Goal: Information Seeking & Learning: Check status

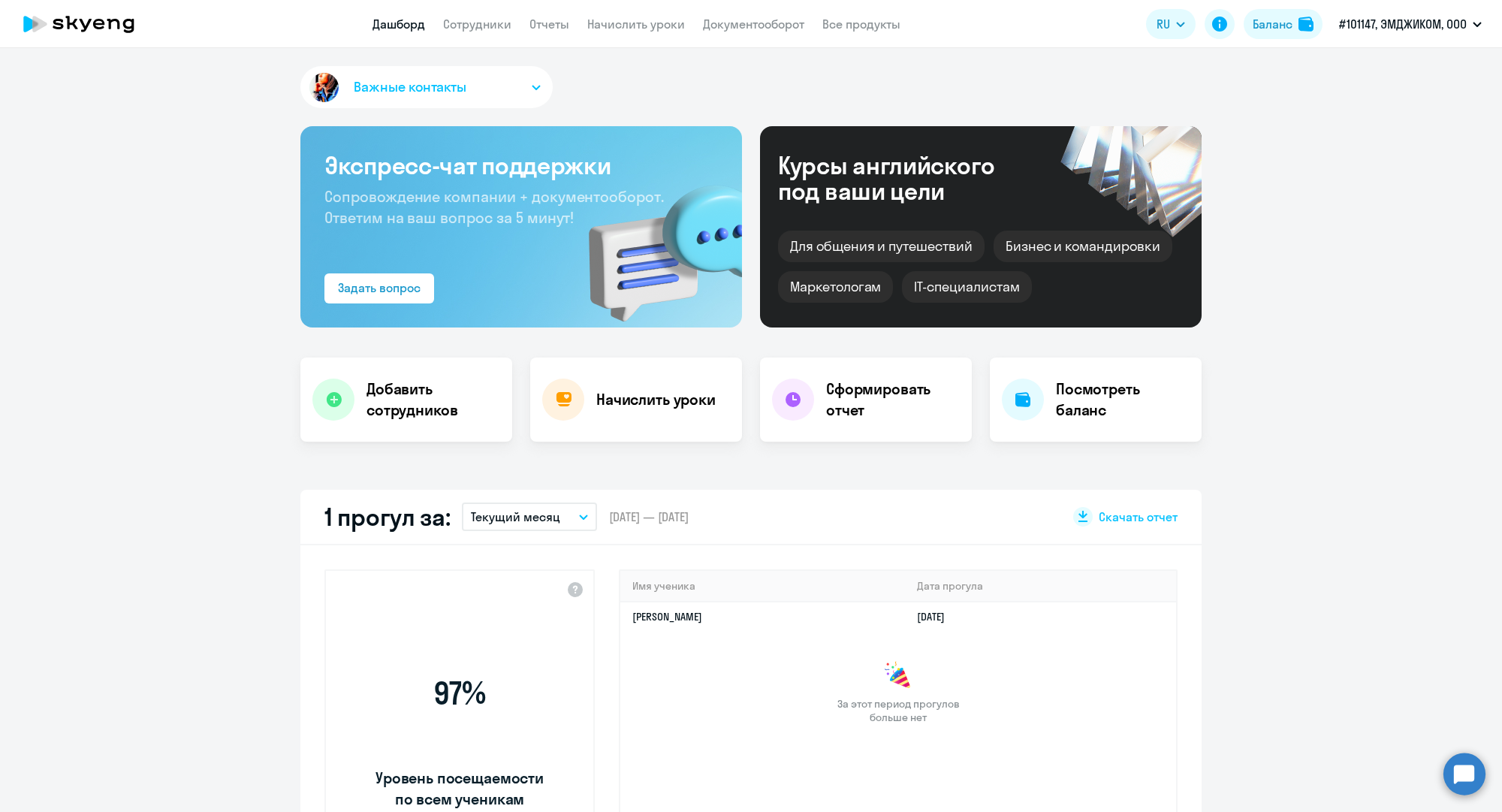
select select "30"
click at [468, 25] on link "Сотрудники" at bounding box center [476, 24] width 68 height 15
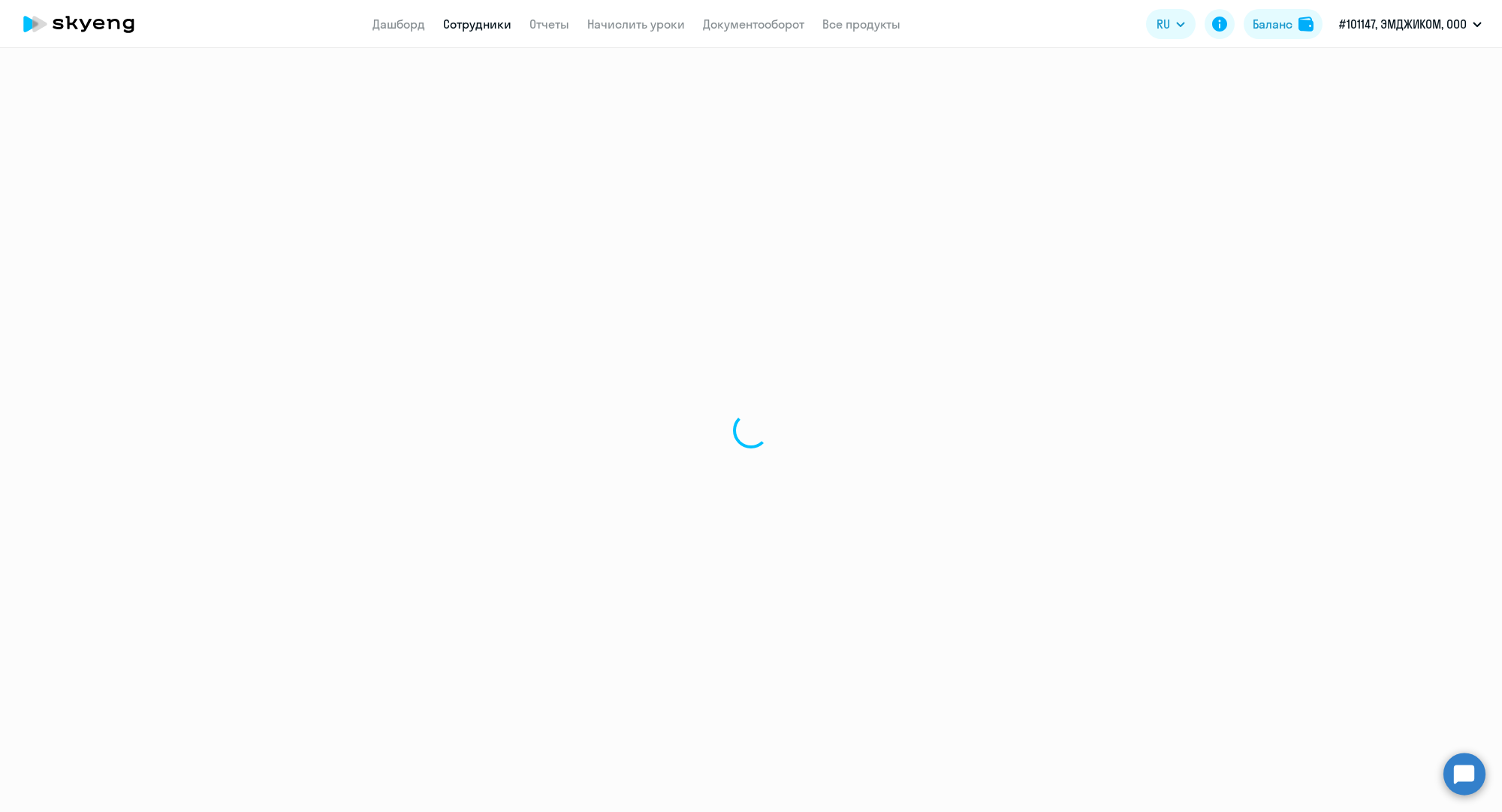
select select "30"
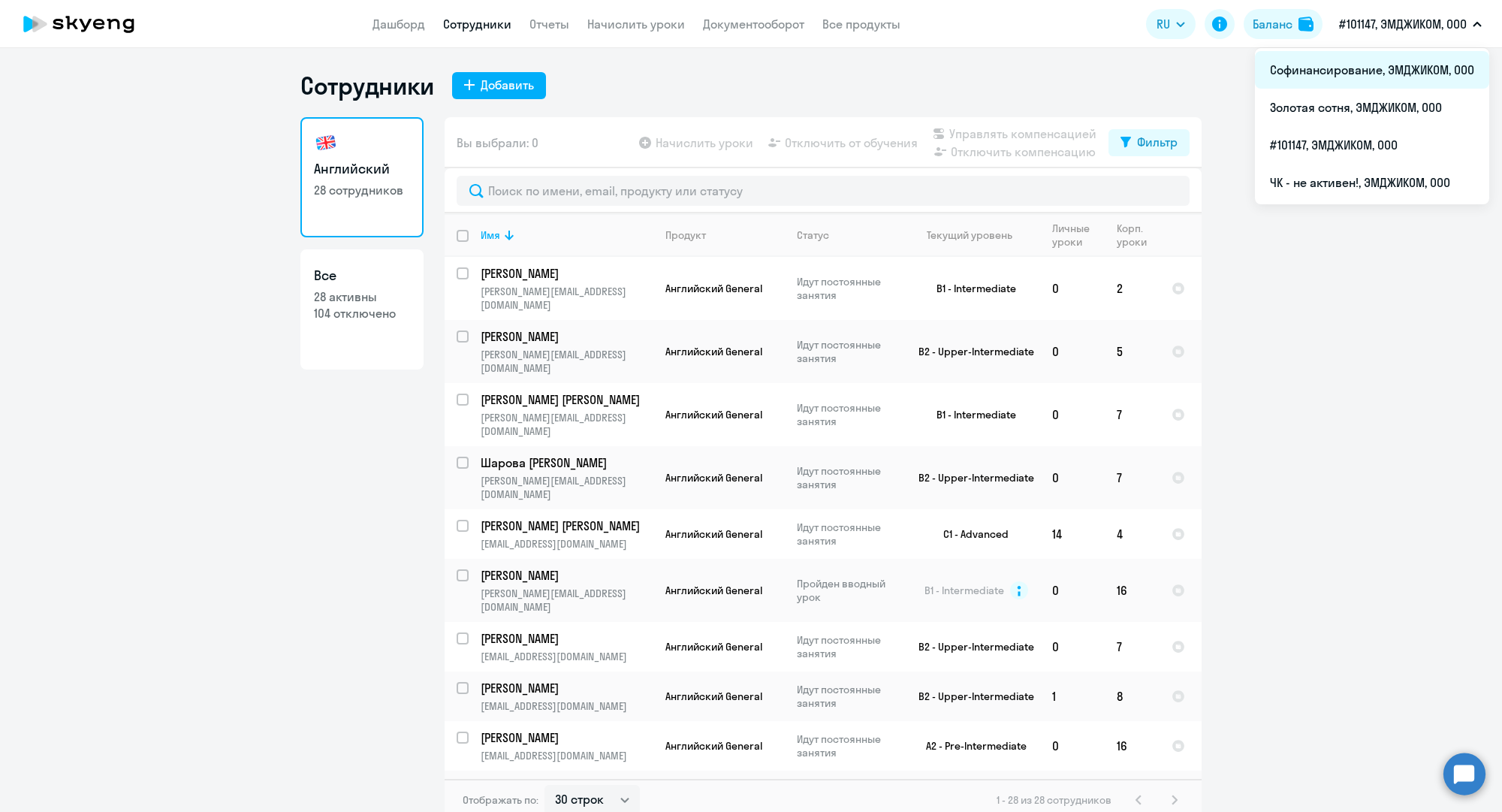
click at [1375, 67] on li "Софинансирование, ЭМДЖИКОМ, ООО" at bounding box center [1372, 69] width 234 height 37
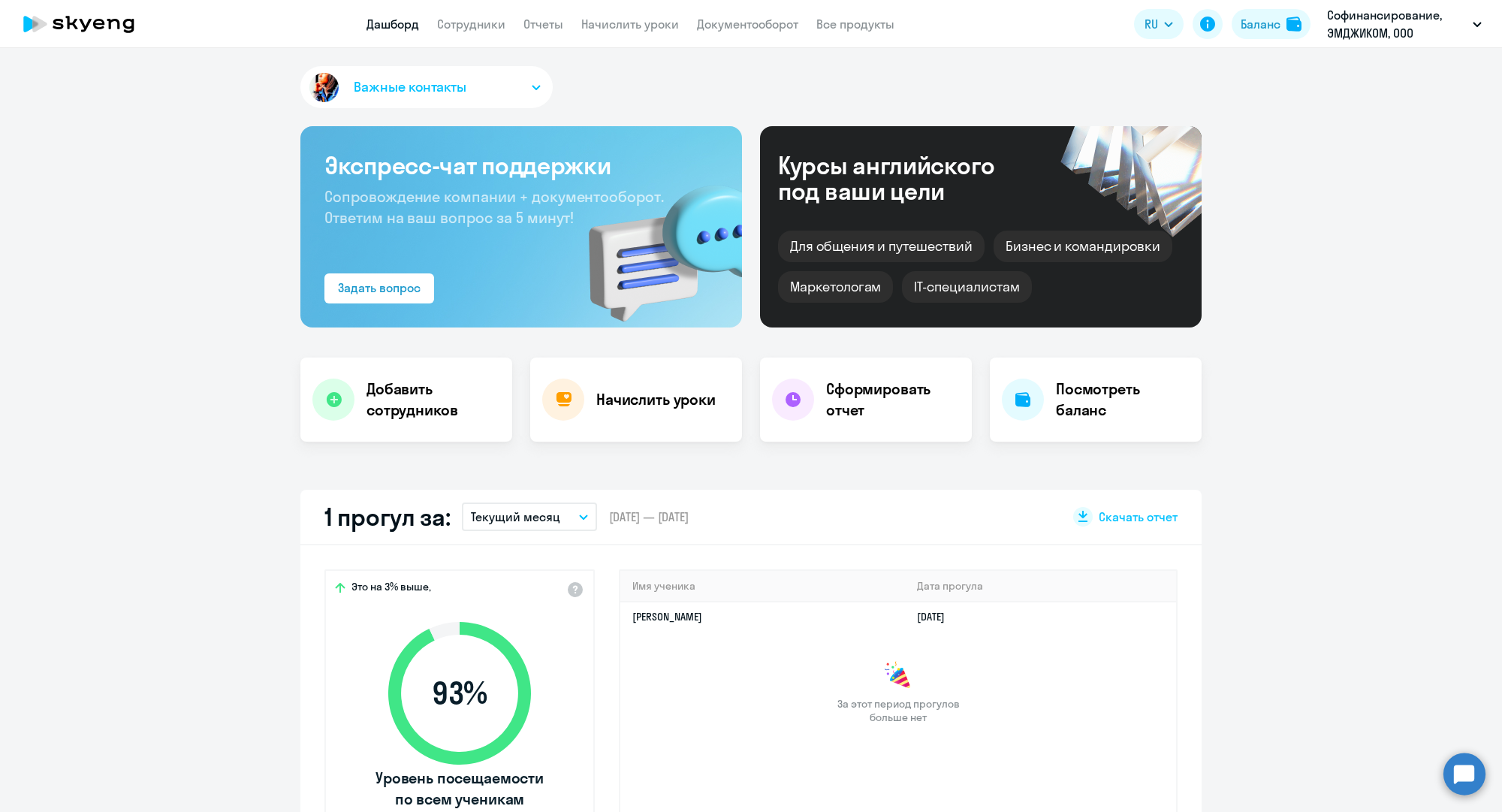
select select "30"
click at [1470, 778] on circle at bounding box center [1464, 773] width 42 height 42
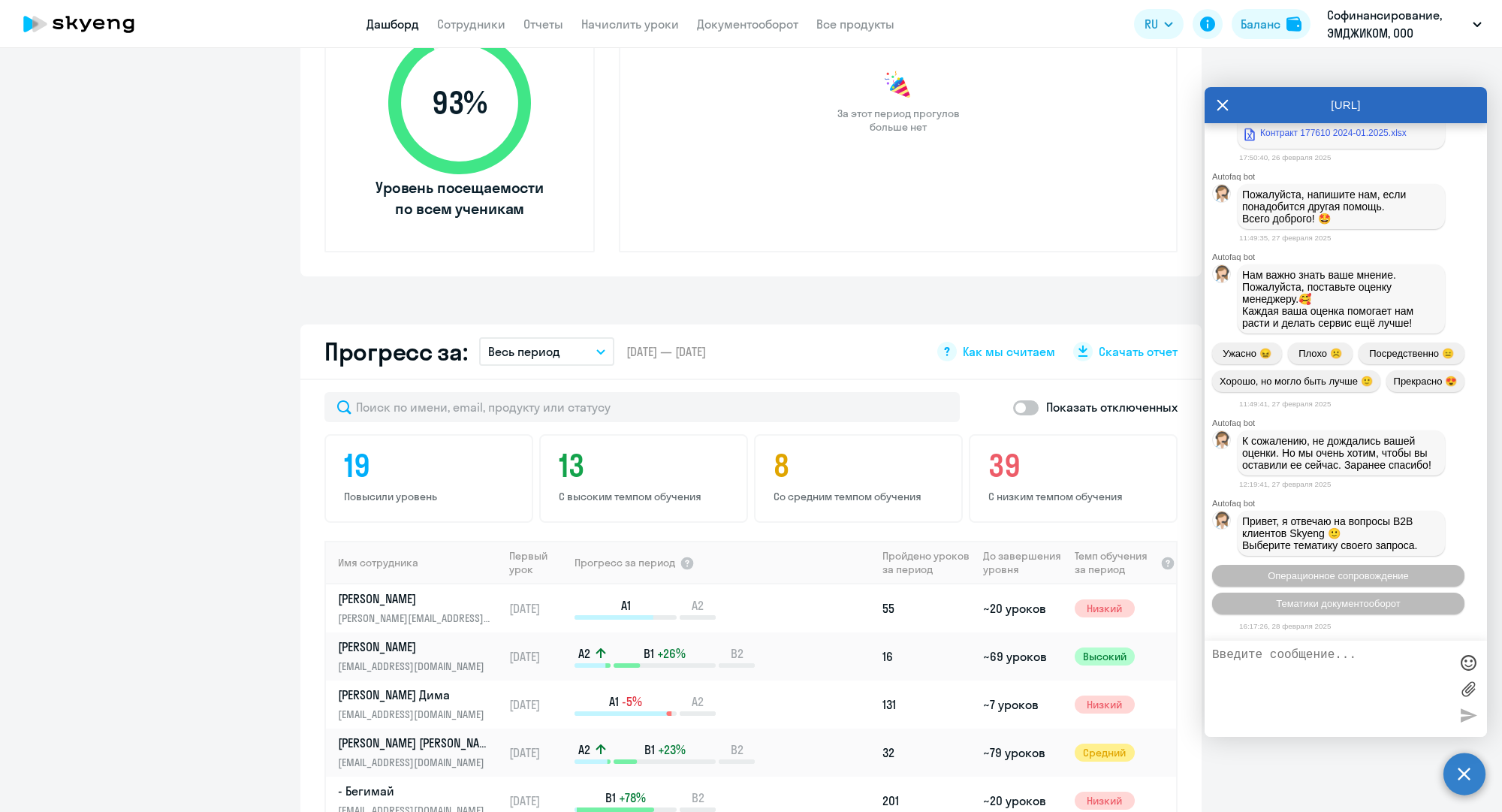
scroll to position [668, 0]
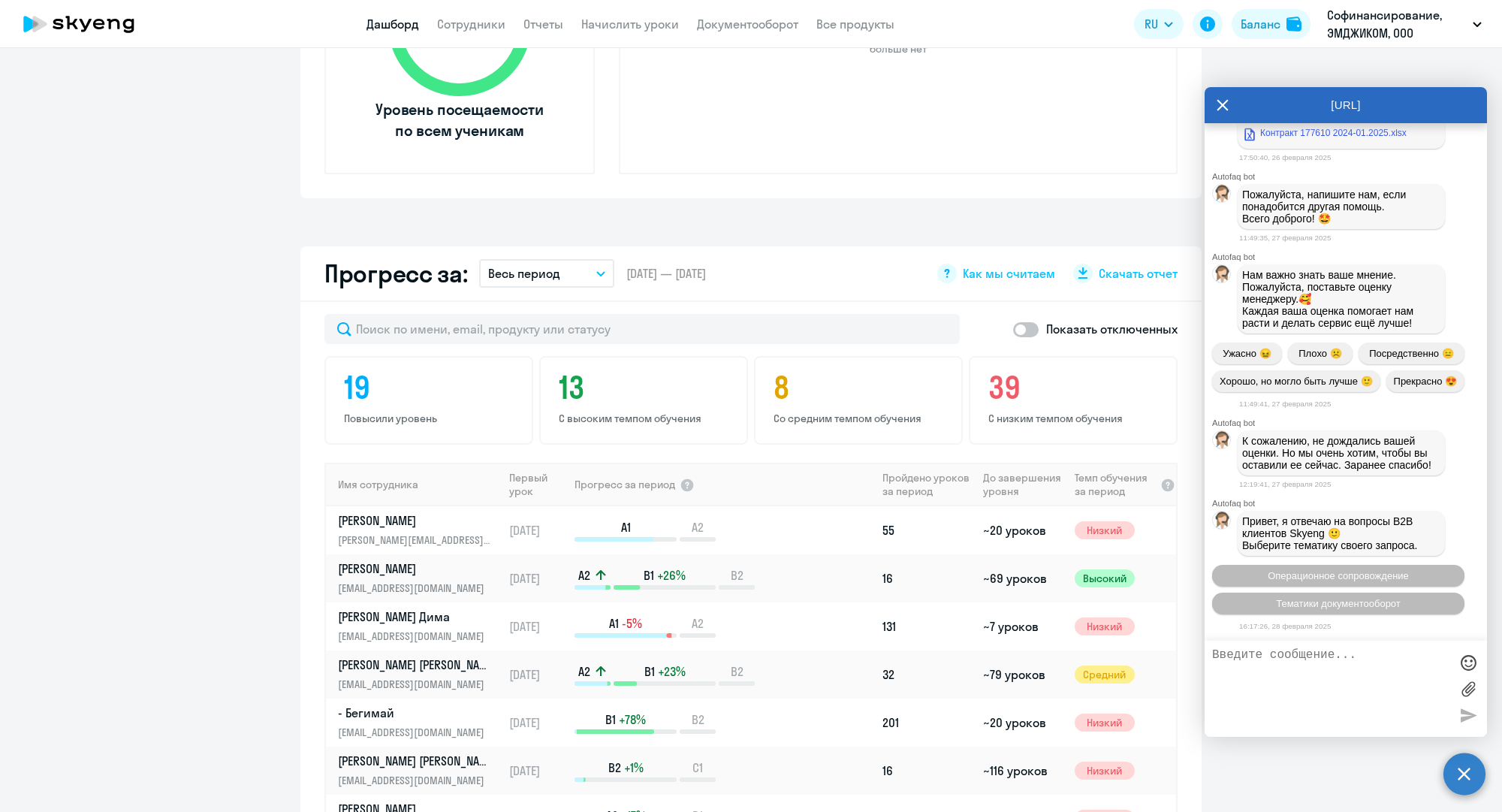
click at [1460, 785] on circle at bounding box center [1464, 773] width 42 height 42
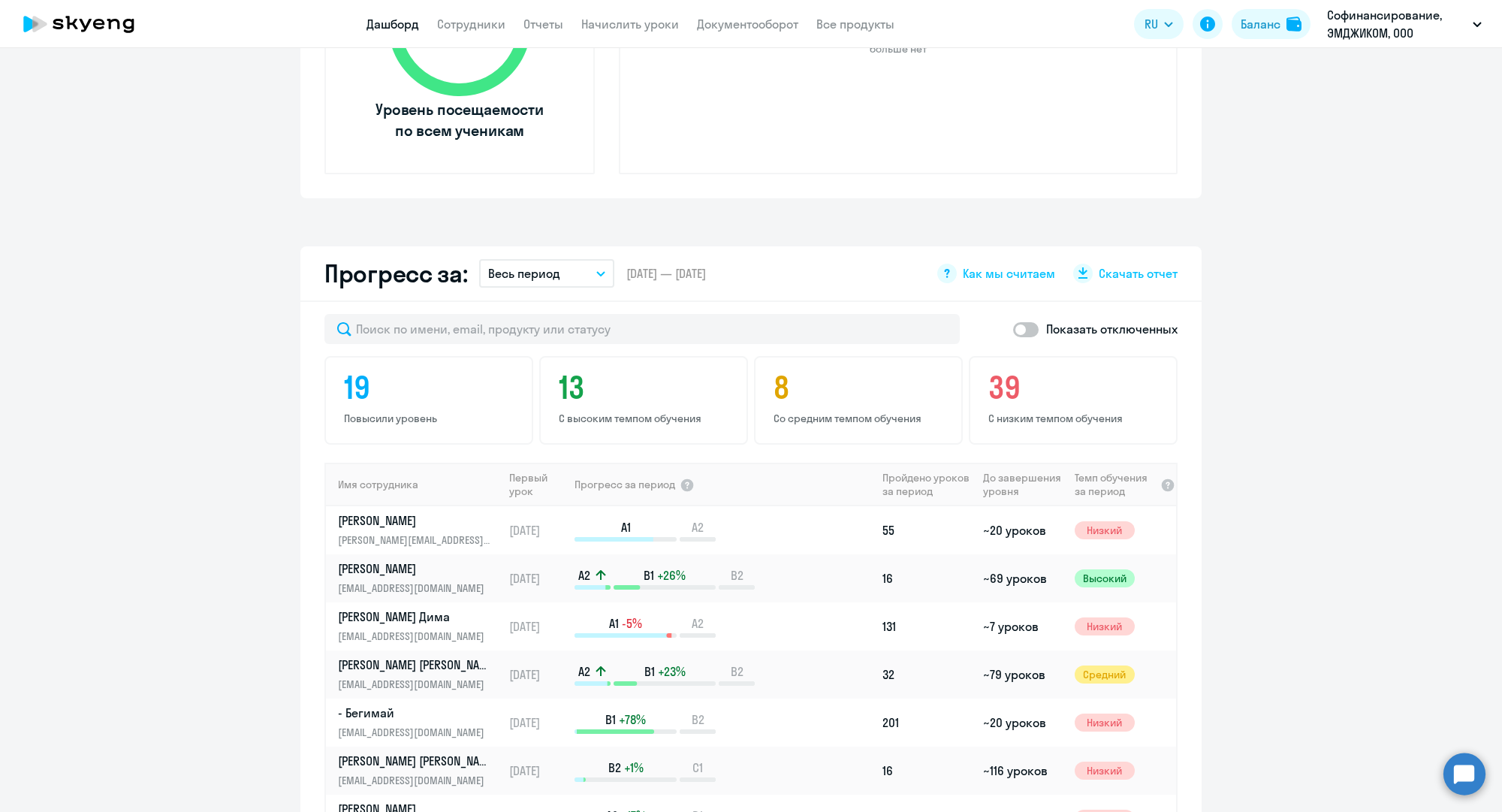
click at [1309, 614] on app-progress-dashboard "Прогресс за: Весь период – [DATE] — [DATE] Как мы считаем Скачать отчет Показат…" at bounding box center [751, 630] width 1502 height 768
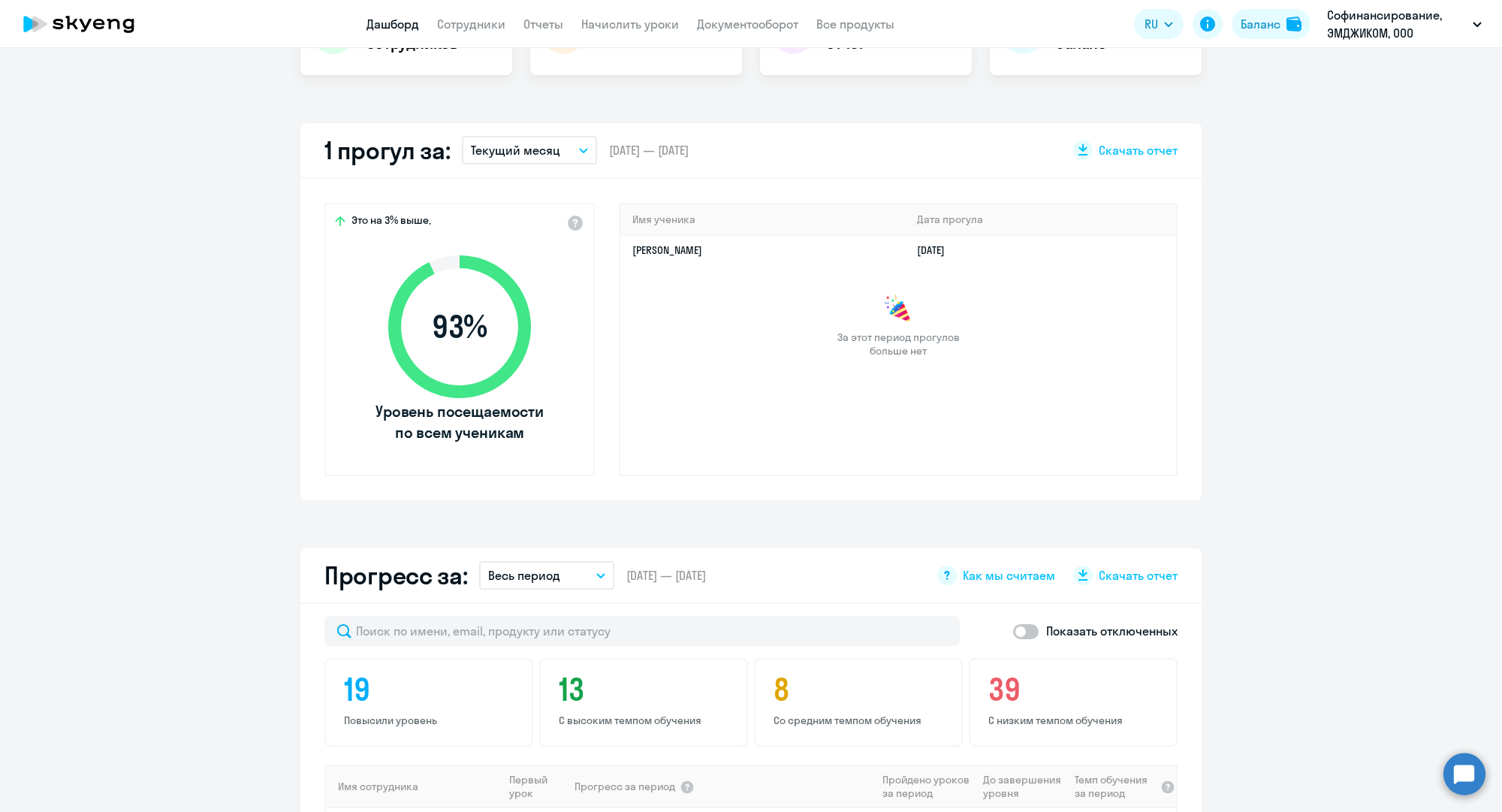
scroll to position [0, 0]
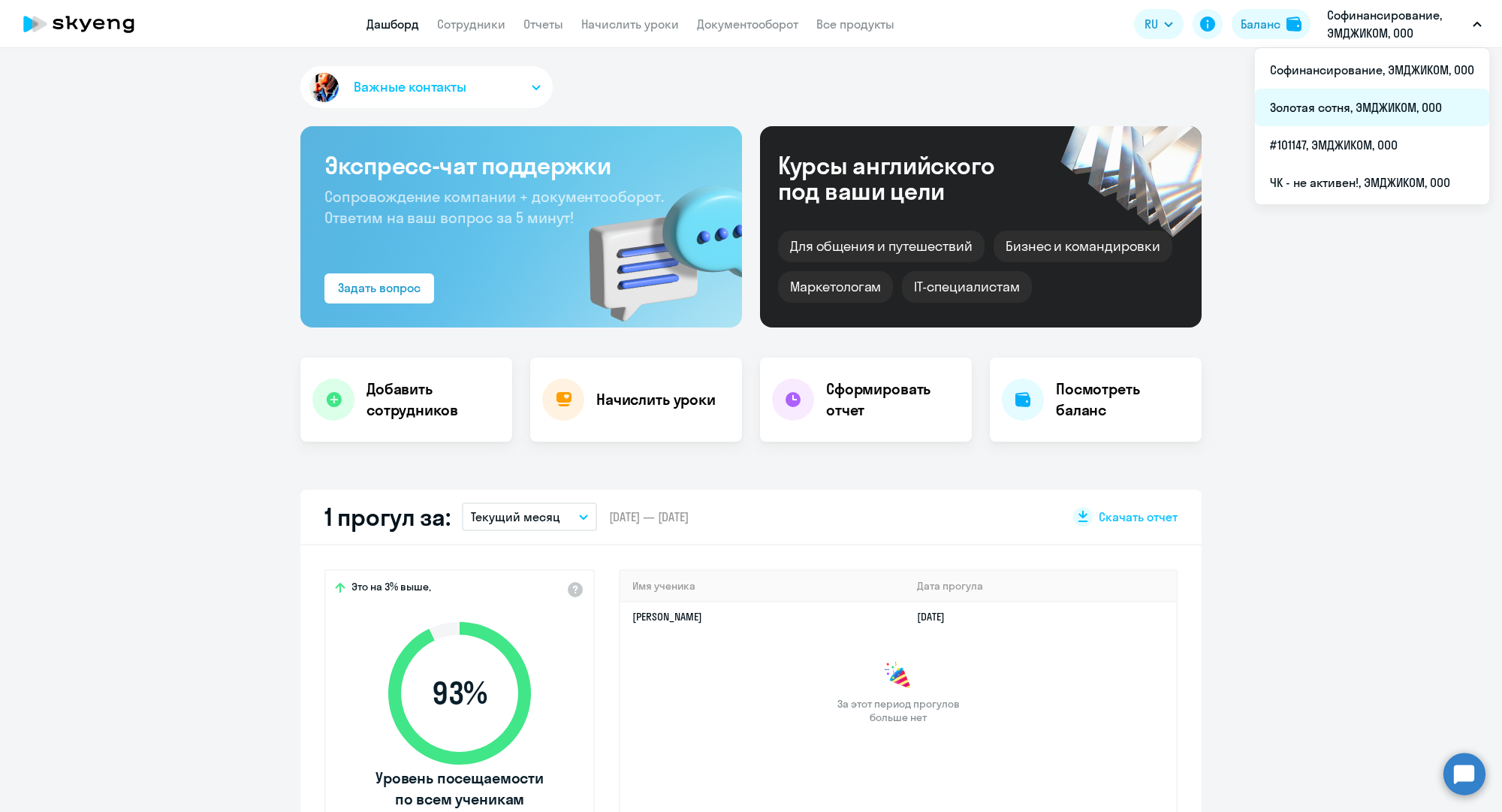
click at [1340, 103] on li "Золотая сотня, ЭМДЖИКОМ, ООО" at bounding box center [1372, 107] width 234 height 37
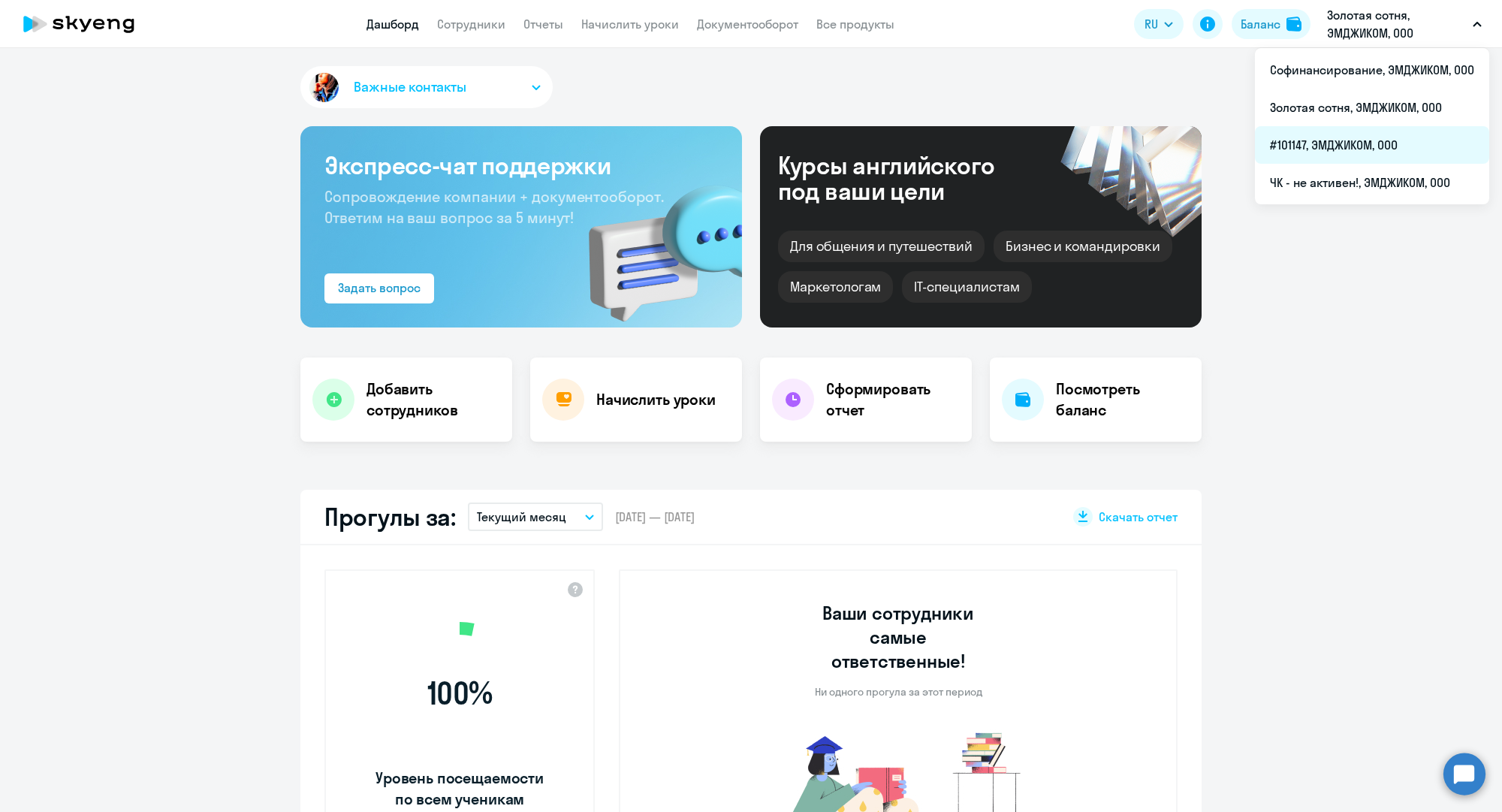
click at [1314, 132] on li "#101147, ЭМДЖИКОМ, ООО" at bounding box center [1372, 144] width 234 height 37
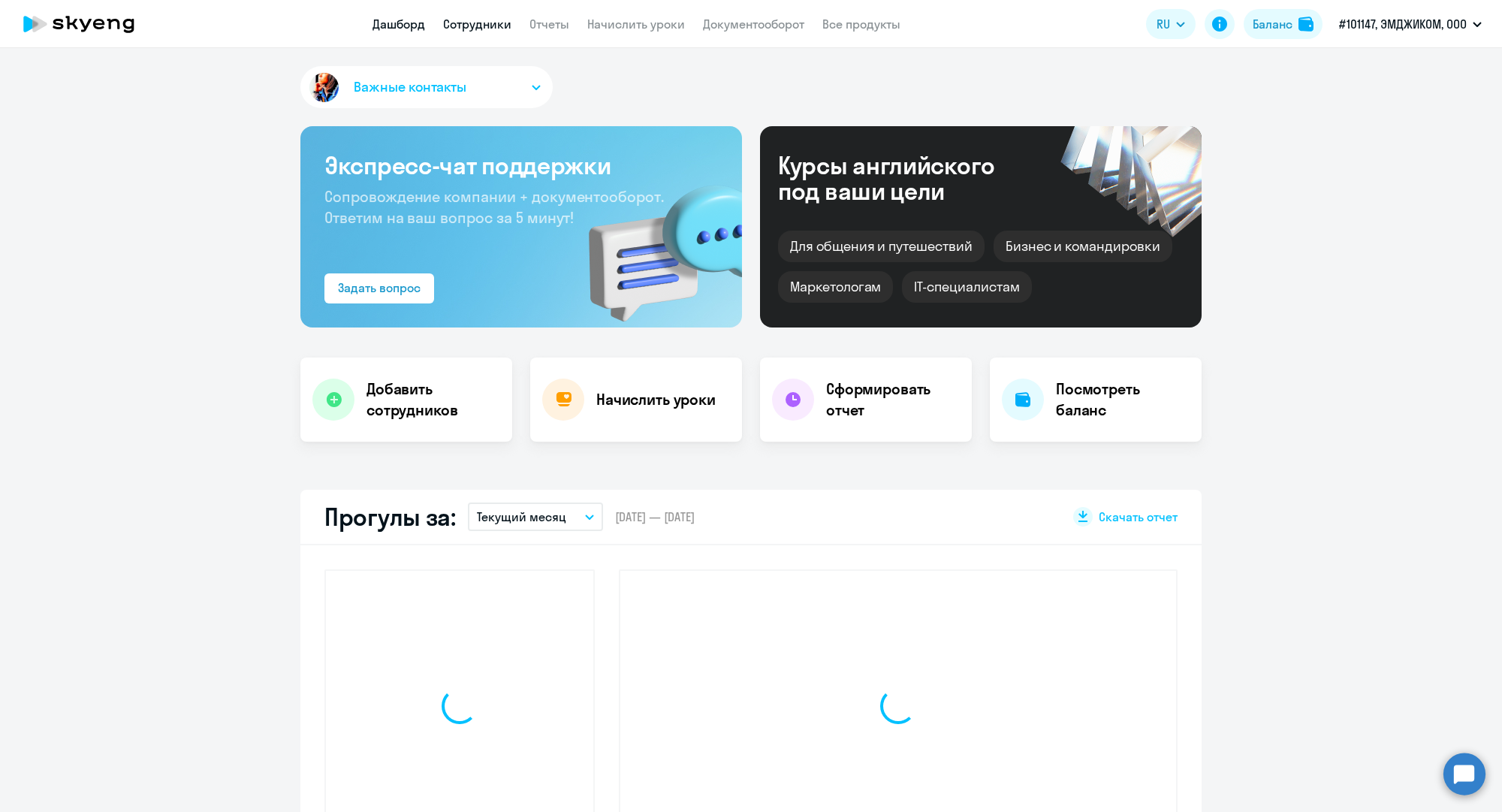
click at [492, 24] on link "Сотрудники" at bounding box center [476, 24] width 68 height 15
select select "30"
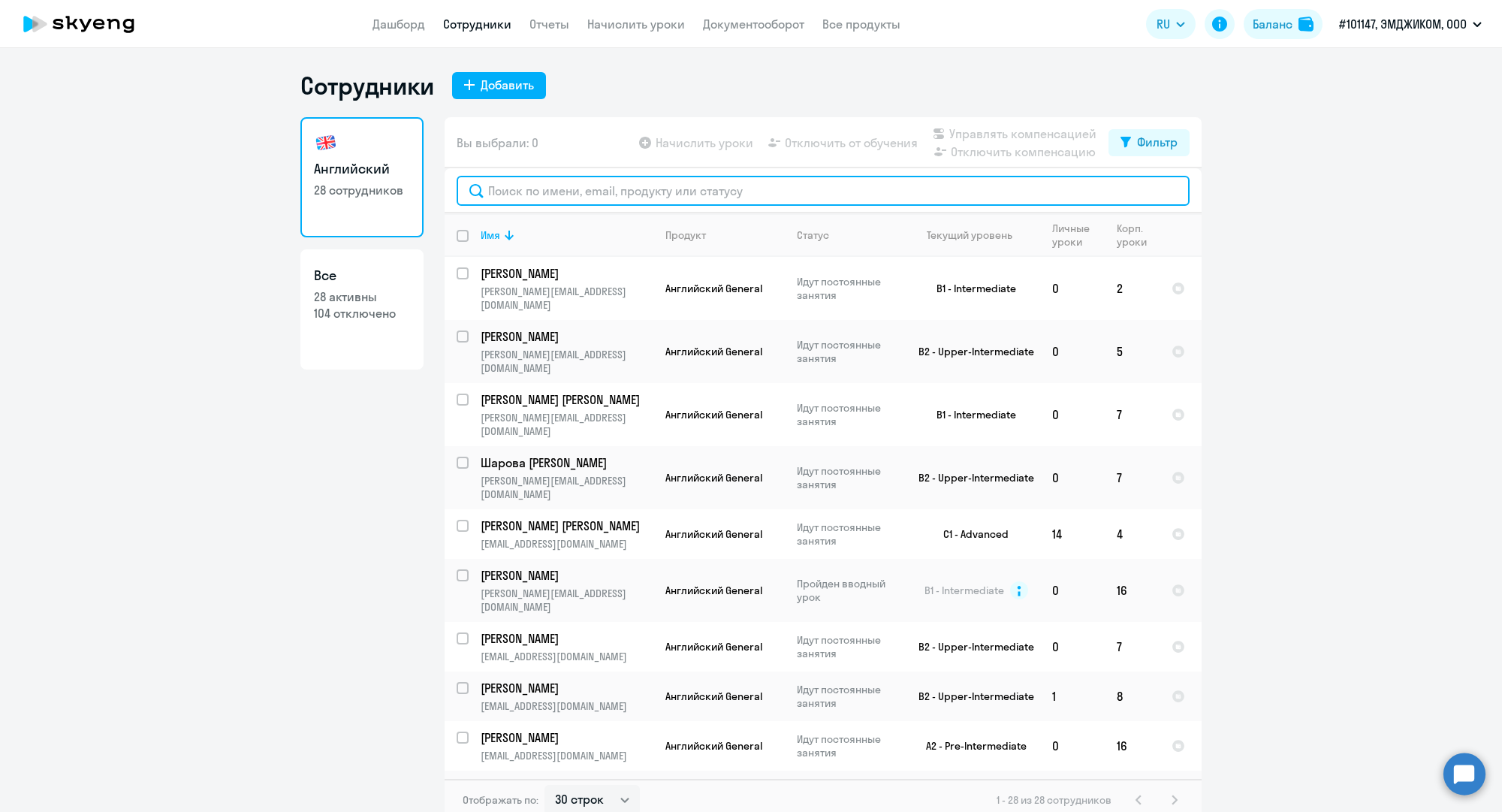
click at [617, 201] on input "text" at bounding box center [822, 190] width 732 height 30
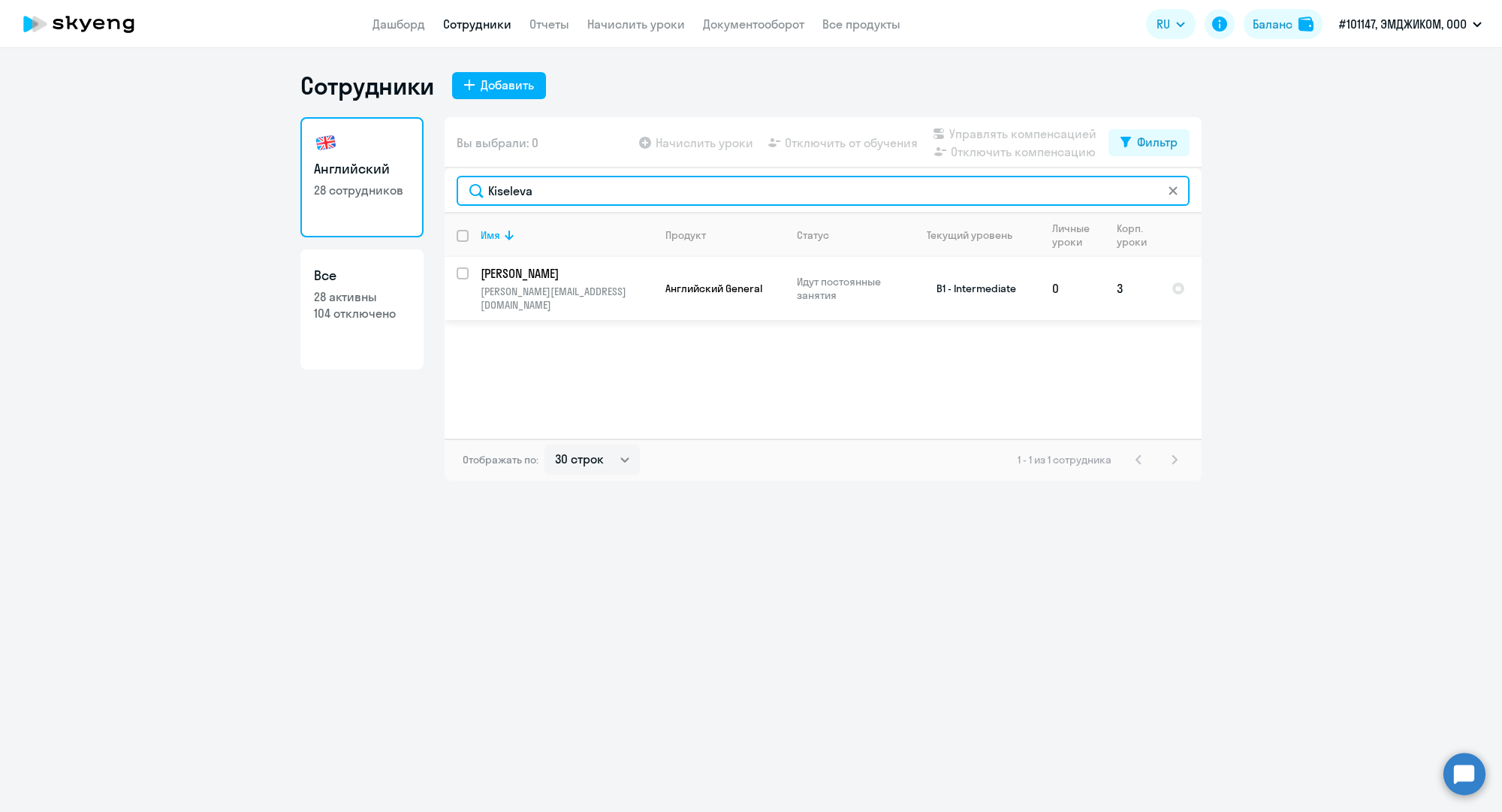
type input "Kiseleva"
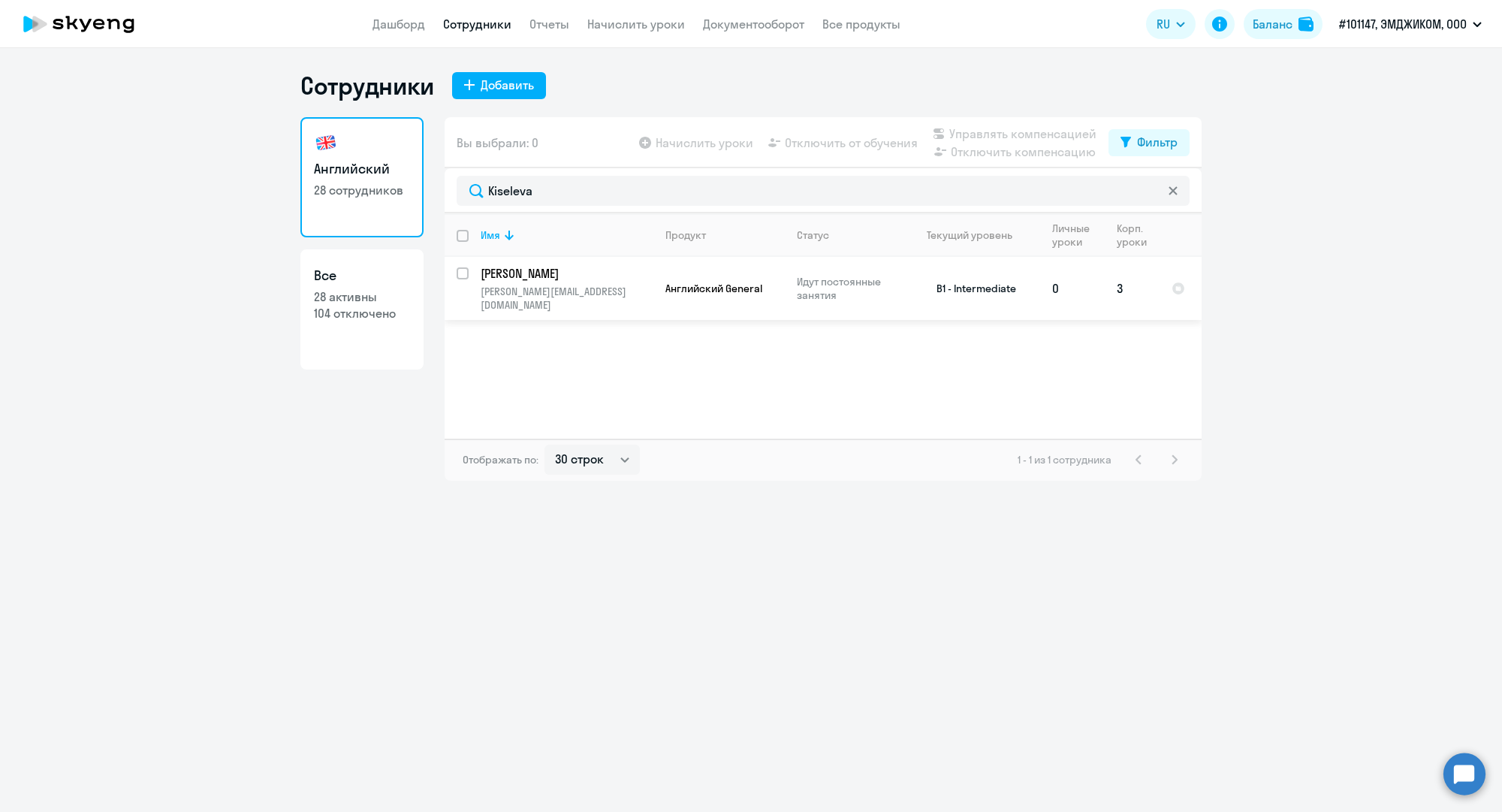
click at [621, 297] on p "[PERSON_NAME][EMAIL_ADDRESS][DOMAIN_NAME]" at bounding box center [567, 298] width 172 height 27
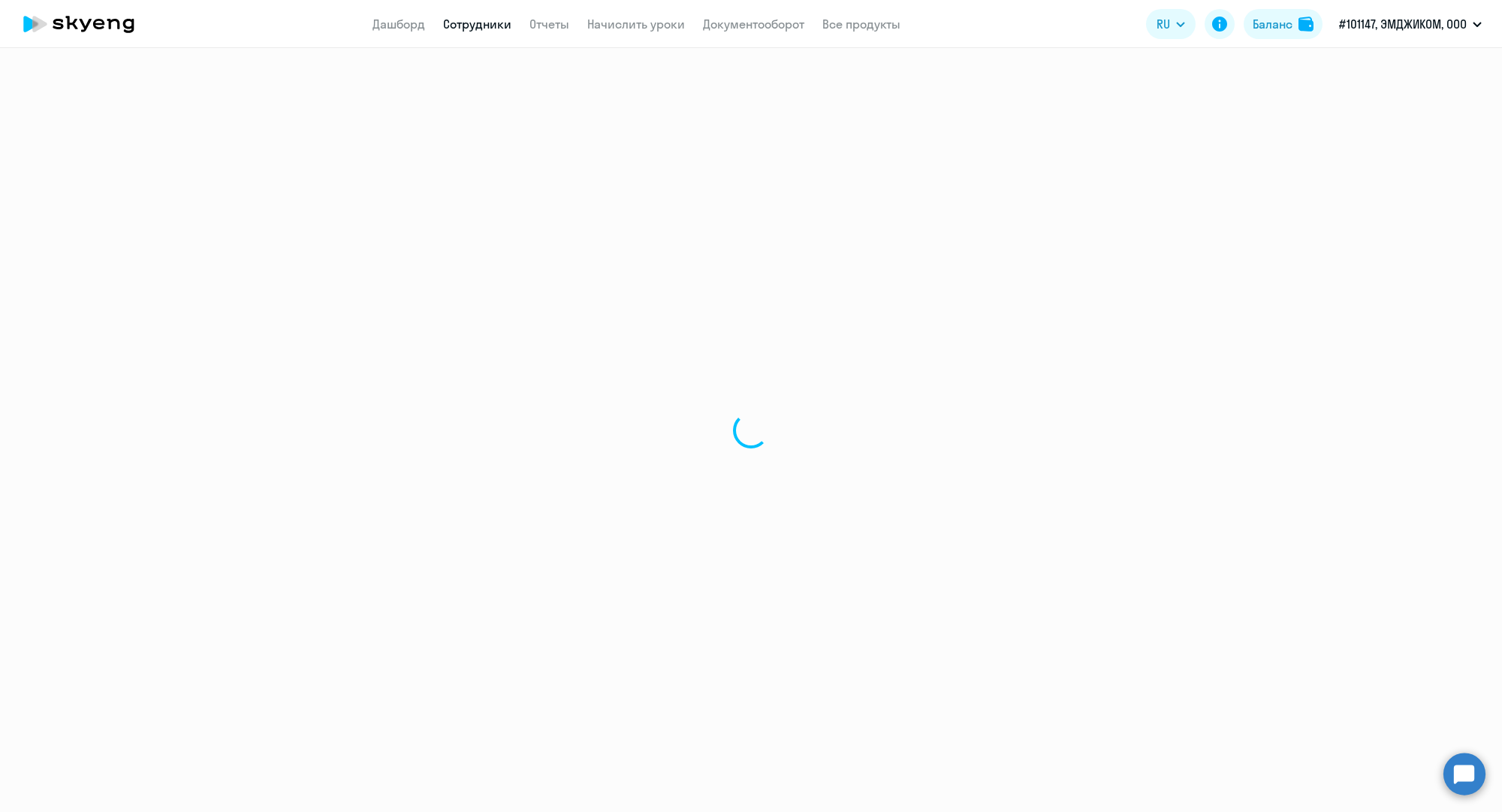
select select "english"
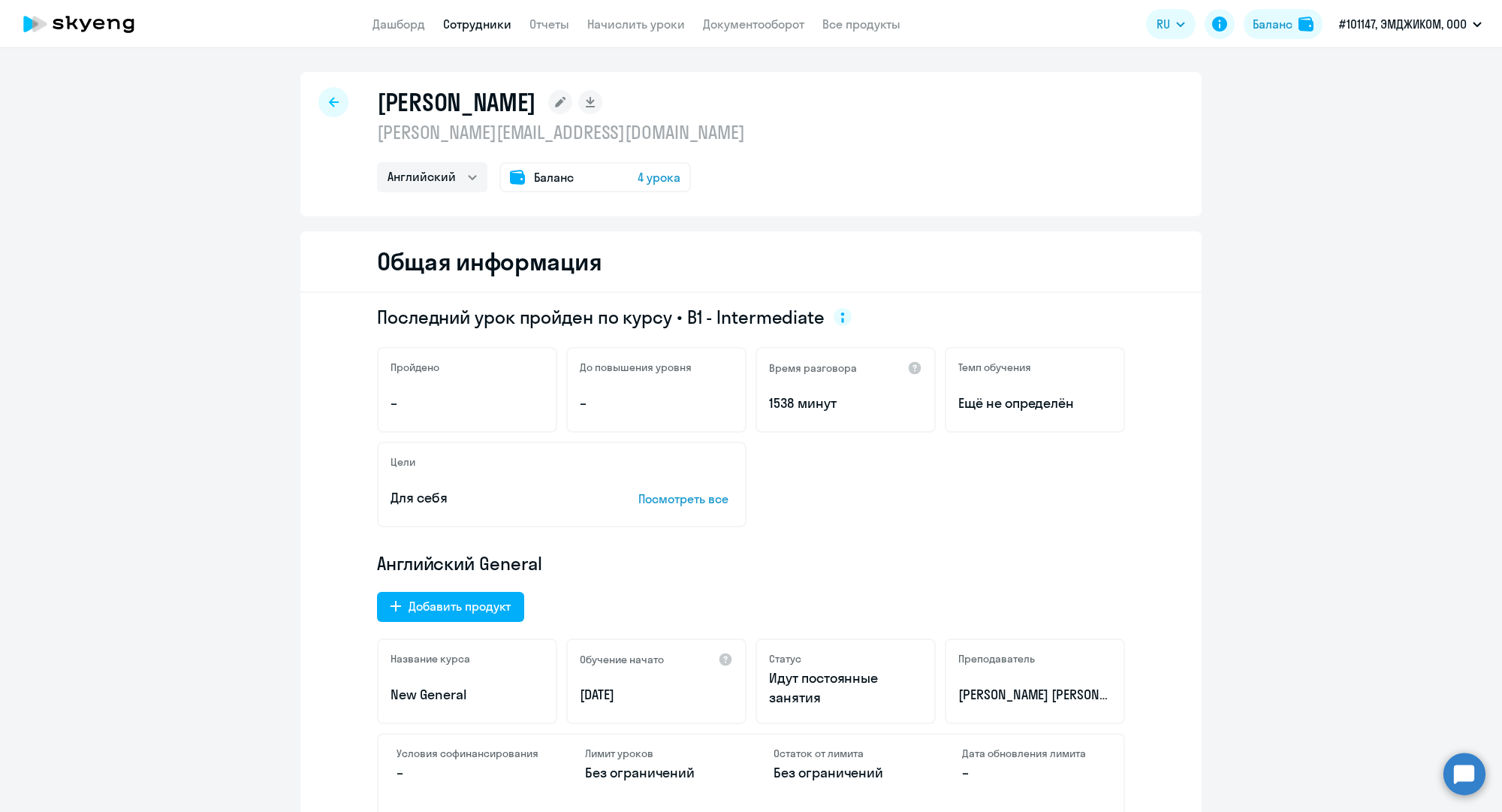
click at [461, 22] on link "Сотрудники" at bounding box center [476, 24] width 68 height 15
select select "30"
